Goal: Information Seeking & Learning: Check status

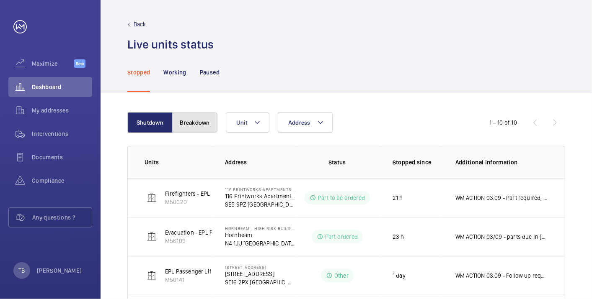
click at [198, 125] on button "Breakdown" at bounding box center [194, 123] width 45 height 20
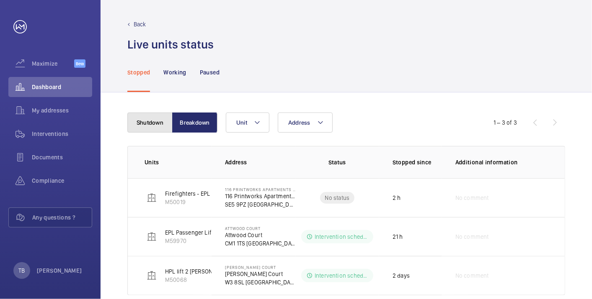
click at [141, 124] on button "Shutdown" at bounding box center [149, 123] width 45 height 20
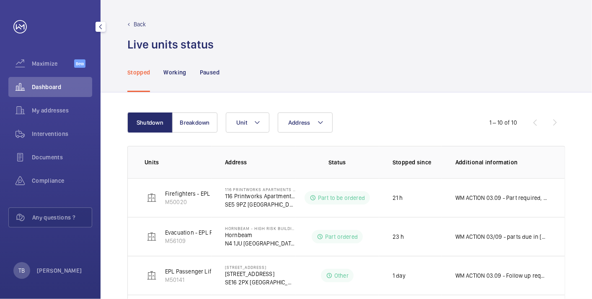
click at [57, 82] on div "Dashboard" at bounding box center [50, 87] width 84 height 20
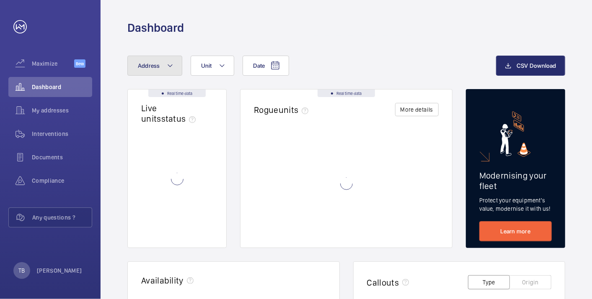
click at [147, 62] on span "Address" at bounding box center [149, 65] width 22 height 7
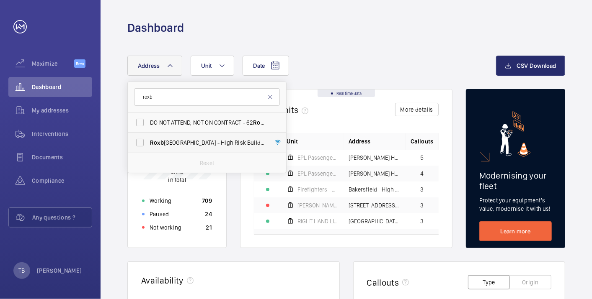
type input "roxb"
click at [182, 148] on label "Roxb [GEOGRAPHIC_DATA] - High [STREET_ADDRESS]" at bounding box center [201, 143] width 146 height 20
click at [148, 148] on input "Roxb [GEOGRAPHIC_DATA] - High [STREET_ADDRESS]" at bounding box center [139, 142] width 17 height 17
checkbox input "true"
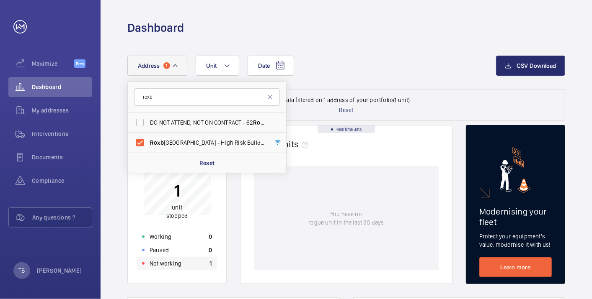
click at [190, 263] on div "Not working 1" at bounding box center [177, 263] width 80 height 13
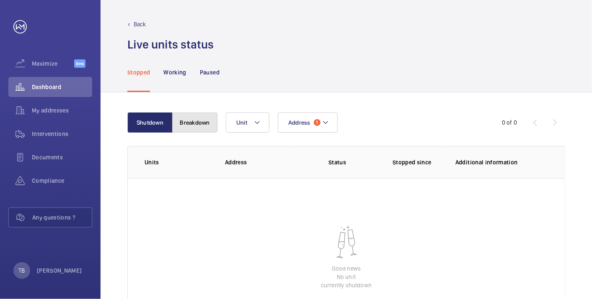
click at [193, 123] on button "Breakdown" at bounding box center [194, 123] width 45 height 20
click at [153, 115] on button "Shutdown" at bounding box center [149, 123] width 45 height 20
click at [188, 124] on button "Breakdown" at bounding box center [194, 123] width 45 height 20
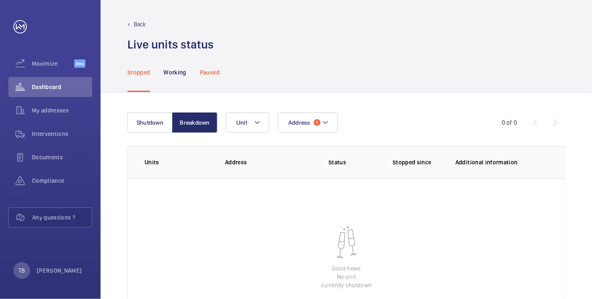
click at [211, 71] on p "Paused" at bounding box center [210, 72] width 20 height 8
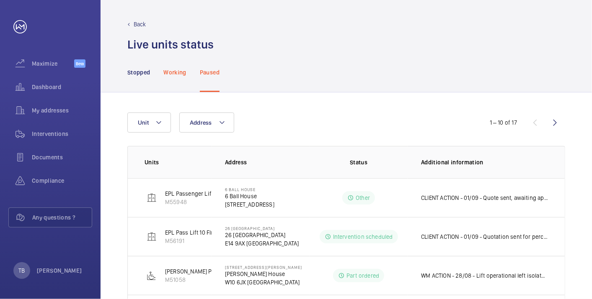
click at [177, 73] on p "Working" at bounding box center [174, 72] width 23 height 8
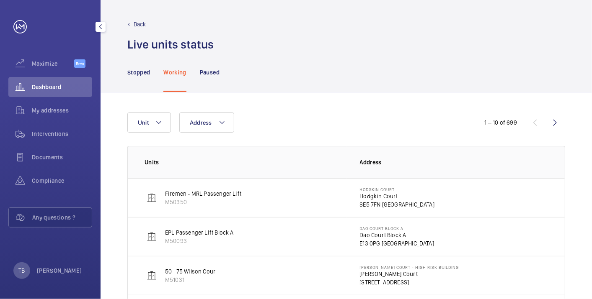
click at [46, 84] on span "Dashboard" at bounding box center [62, 87] width 60 height 8
